Goal: Check status: Check status

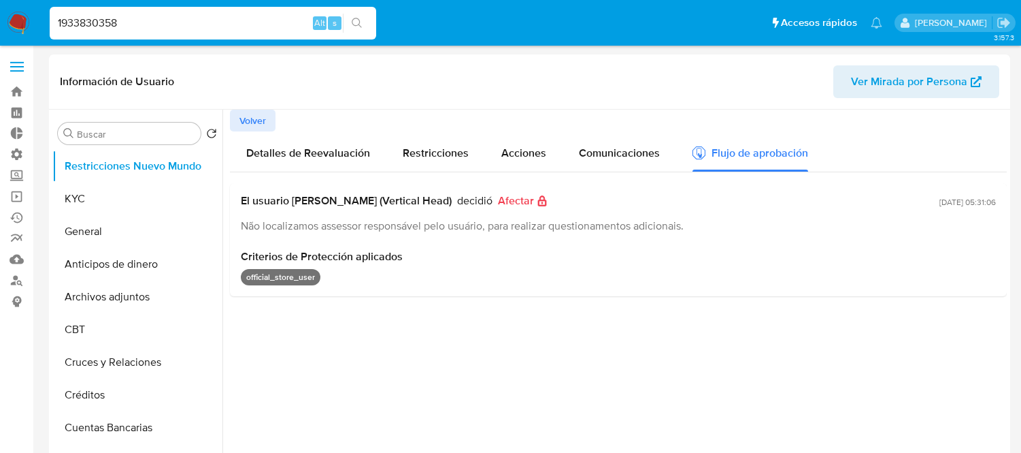
select select "10"
click at [126, 18] on input "1933830358" at bounding box center [213, 23] width 327 height 18
type input "1106832483"
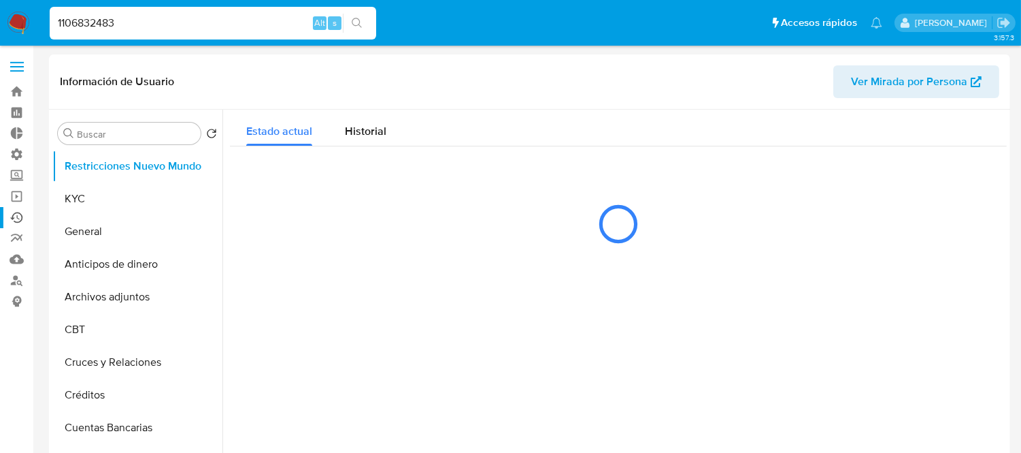
select select "10"
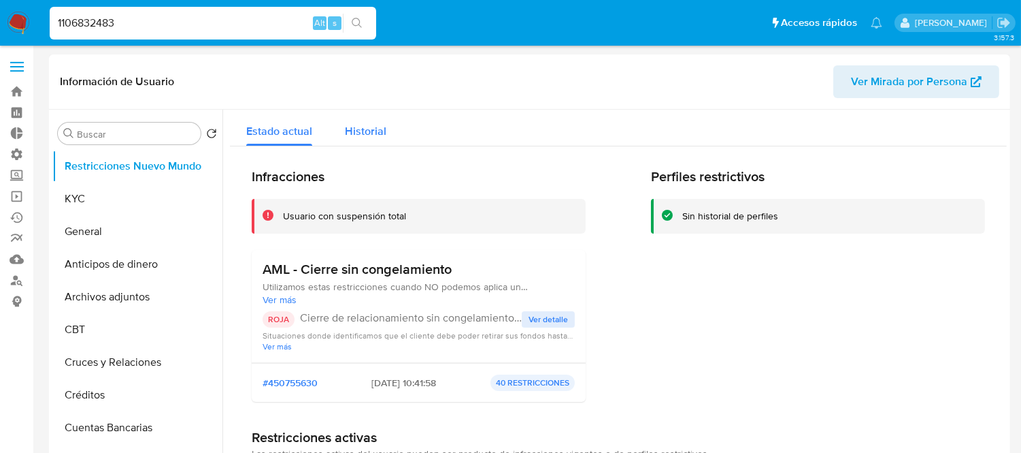
click at [357, 130] on span "Historial" at bounding box center [366, 131] width 42 height 16
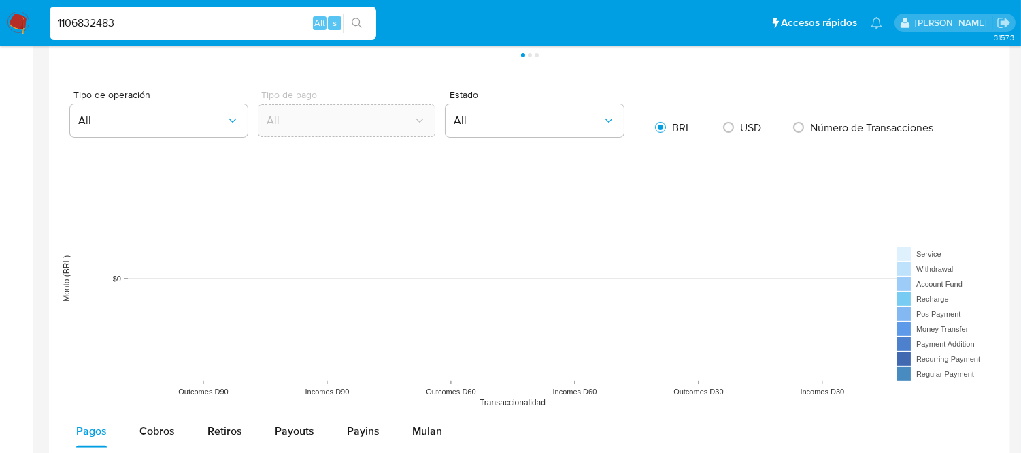
scroll to position [756, 0]
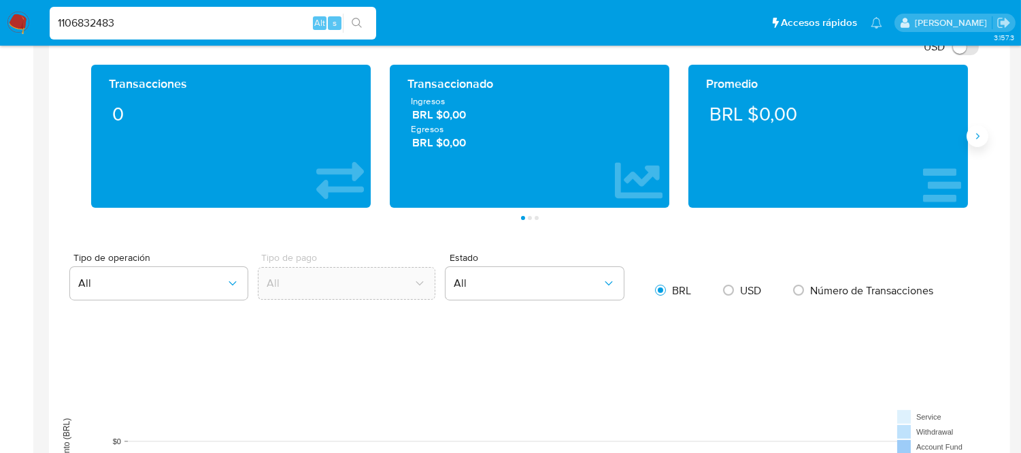
click at [981, 140] on icon "Siguiente" at bounding box center [977, 136] width 11 height 11
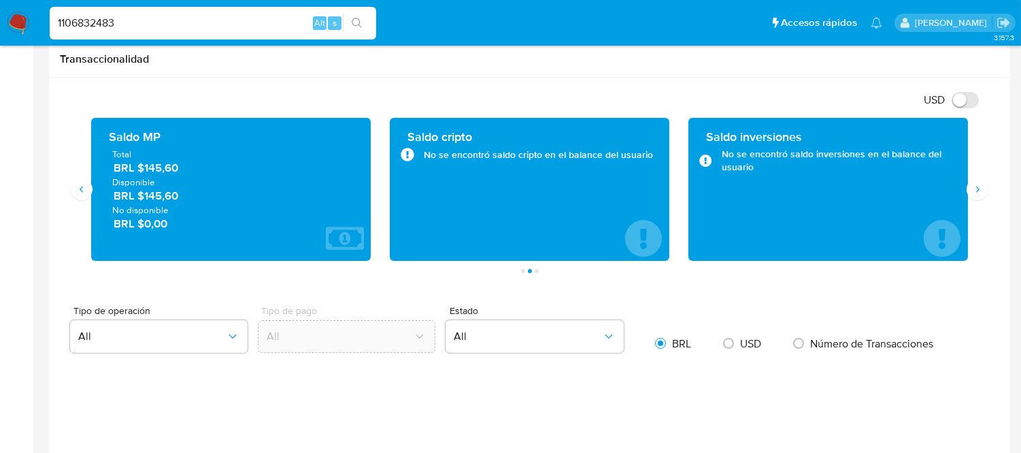
scroll to position [681, 0]
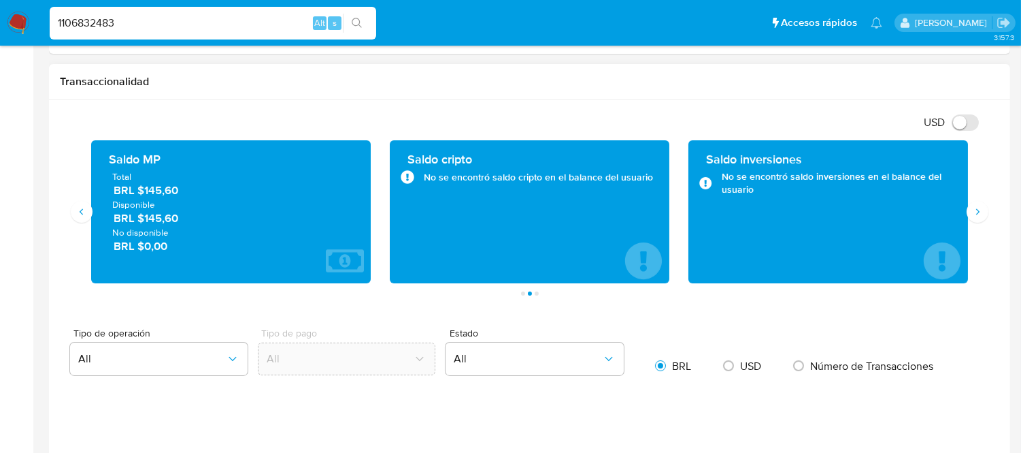
click at [968, 133] on div "USD Cambiar entre moneda local y dolar" at bounding box center [525, 122] width 930 height 22
click at [965, 129] on input "USD" at bounding box center [965, 122] width 27 height 16
checkbox input "true"
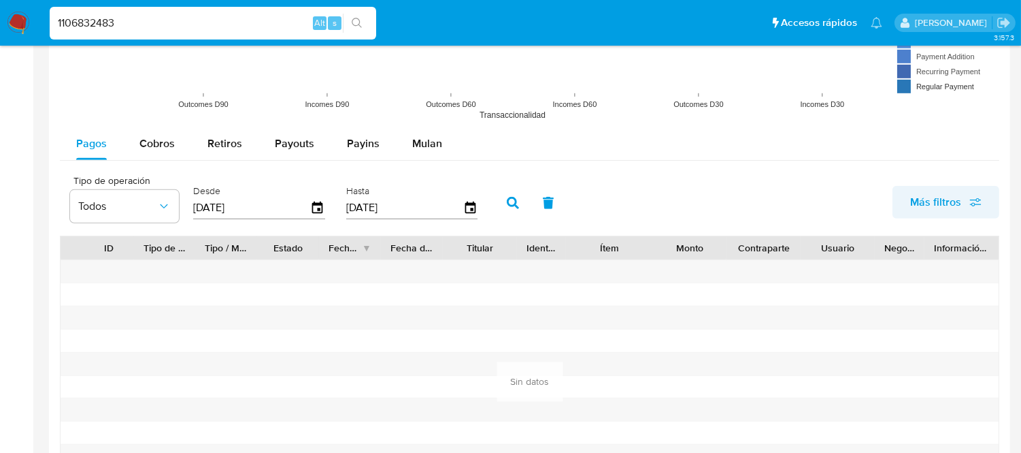
scroll to position [1209, 0]
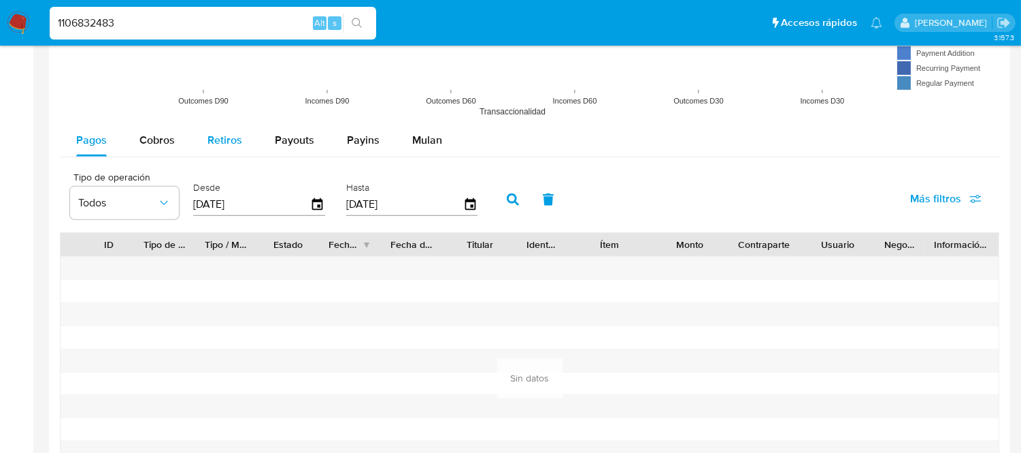
click at [231, 138] on span "Retiros" at bounding box center [225, 140] width 35 height 16
select select "10"
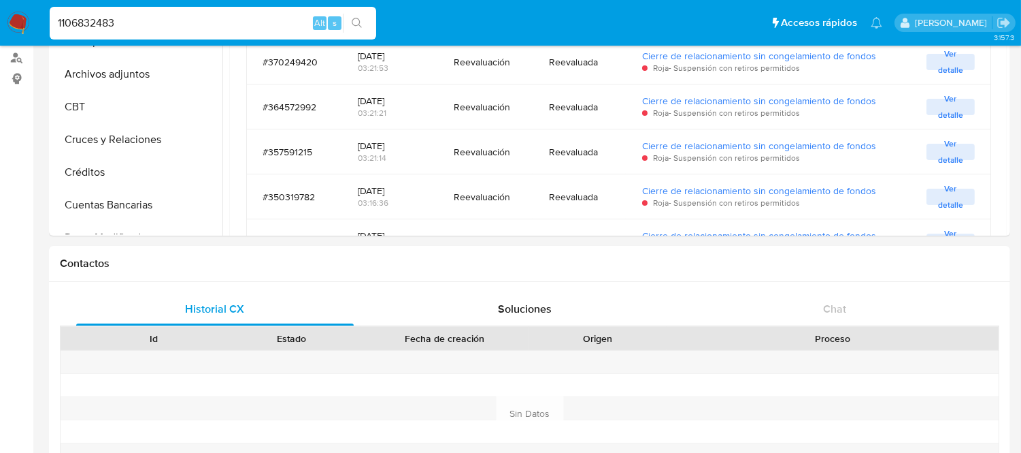
scroll to position [0, 0]
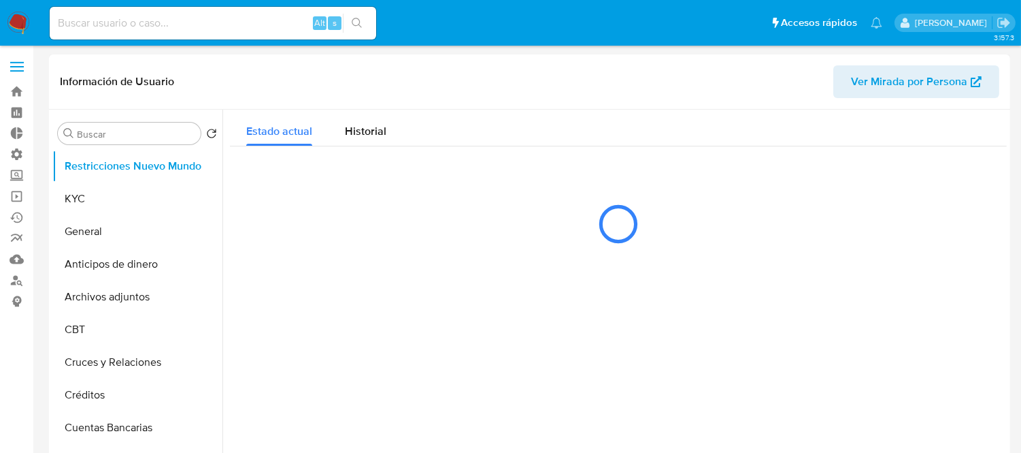
select select "10"
